Goal: Task Accomplishment & Management: Use online tool/utility

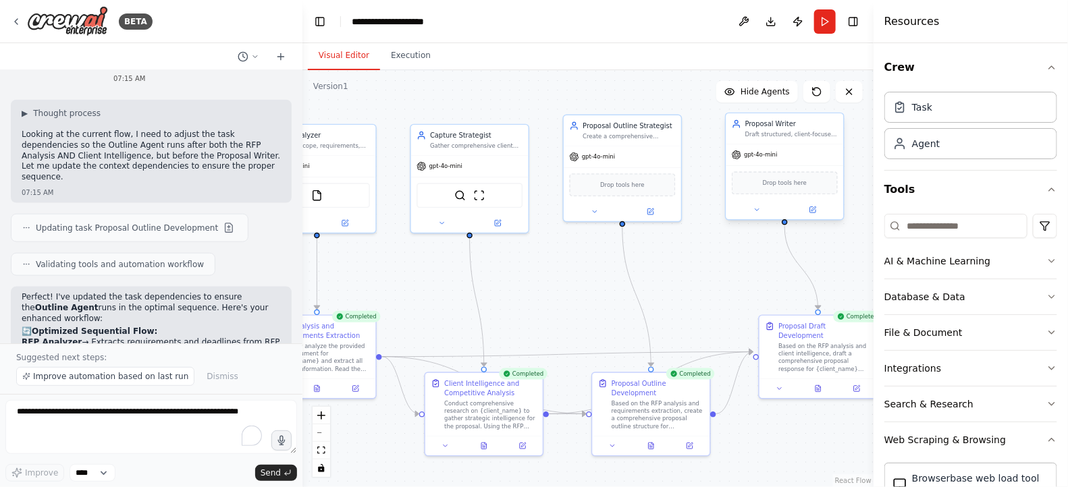
click at [826, 146] on div "gpt-4o-mini" at bounding box center [784, 154] width 117 height 21
click at [965, 150] on div "Agent" at bounding box center [970, 143] width 173 height 31
click at [810, 146] on div "gpt-4o-mini" at bounding box center [784, 154] width 117 height 21
click at [936, 149] on div "Agent" at bounding box center [926, 143] width 28 height 14
click at [777, 150] on div "gpt-4o-mini" at bounding box center [784, 154] width 117 height 21
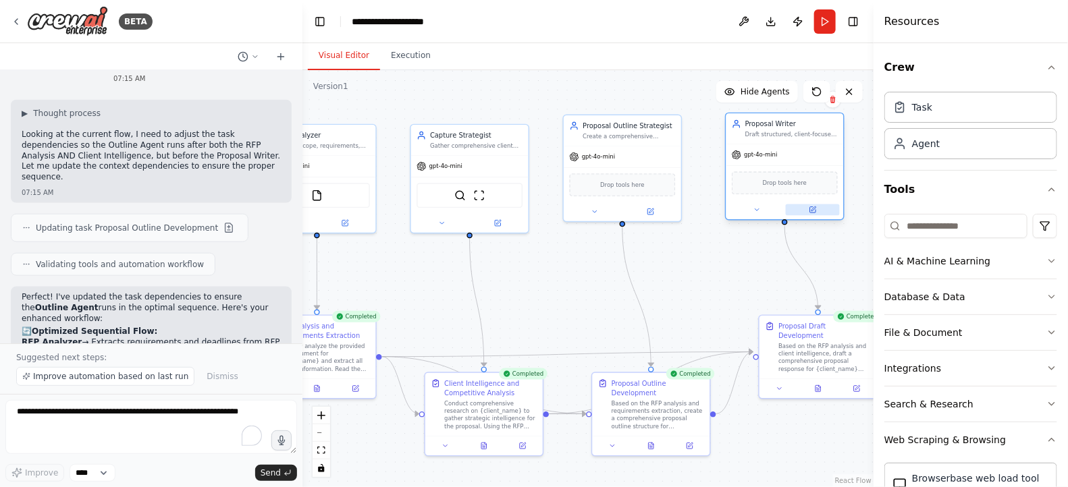
click at [816, 212] on icon at bounding box center [812, 209] width 5 height 5
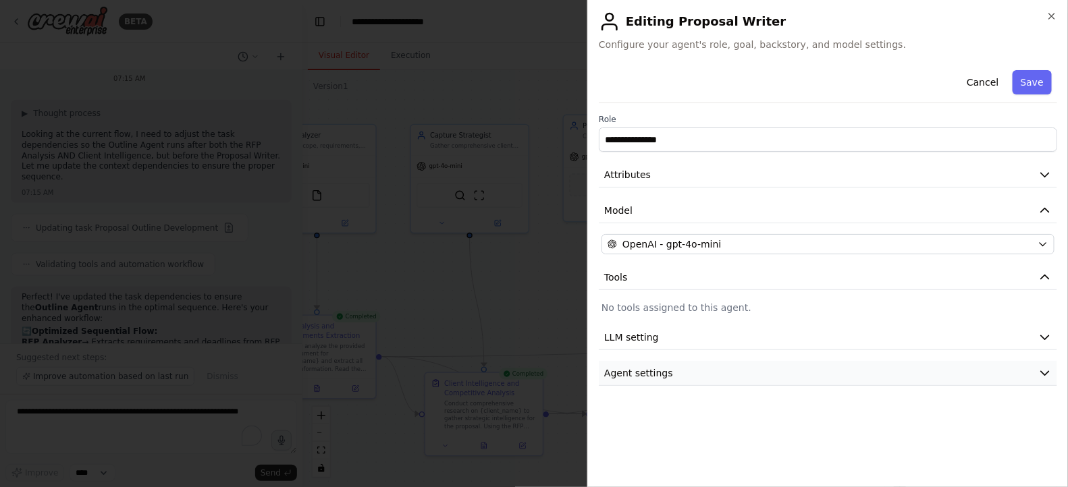
click at [727, 376] on button "Agent settings" at bounding box center [828, 373] width 458 height 25
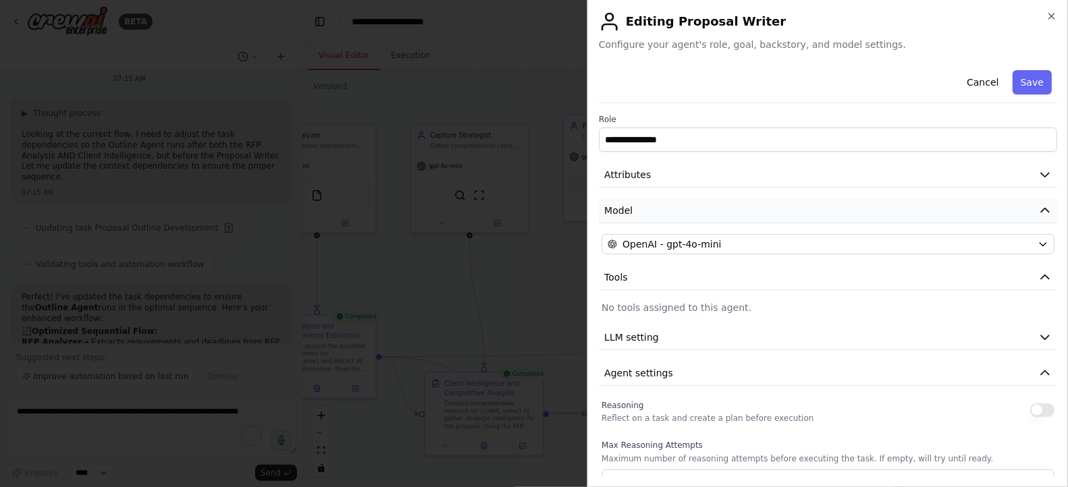
click at [965, 204] on button "Model" at bounding box center [828, 210] width 458 height 25
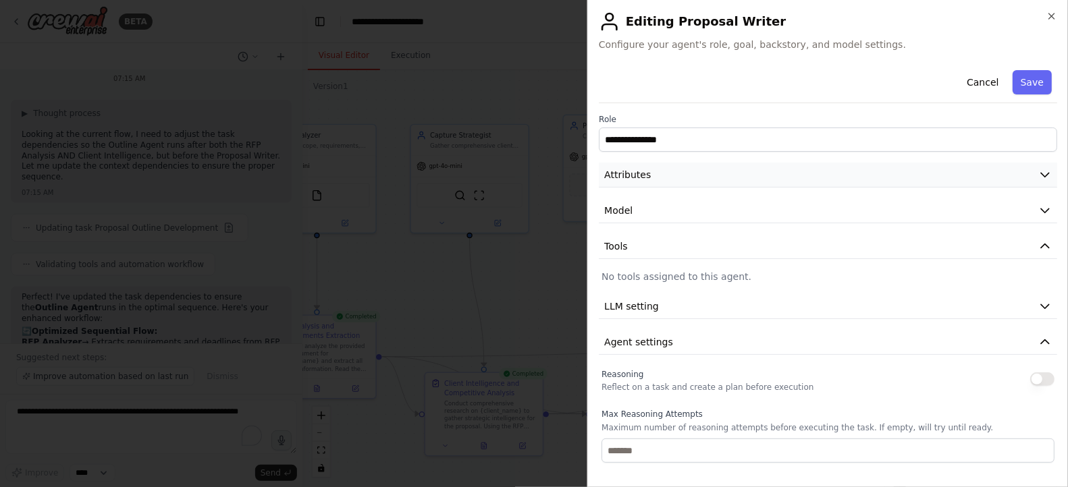
click at [952, 174] on button "Attributes" at bounding box center [828, 175] width 458 height 25
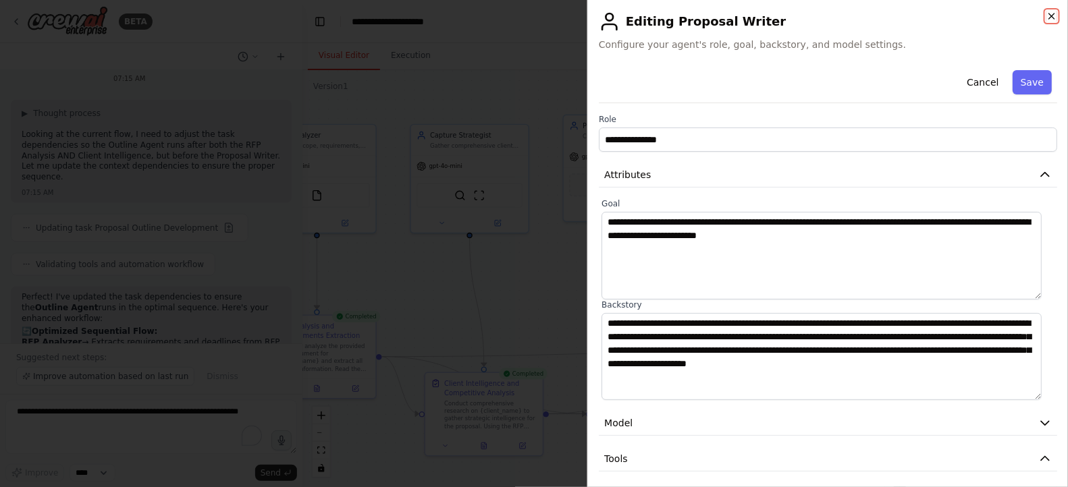
click at [1057, 20] on icon "button" at bounding box center [1051, 16] width 11 height 11
